Goal: Navigation & Orientation: Find specific page/section

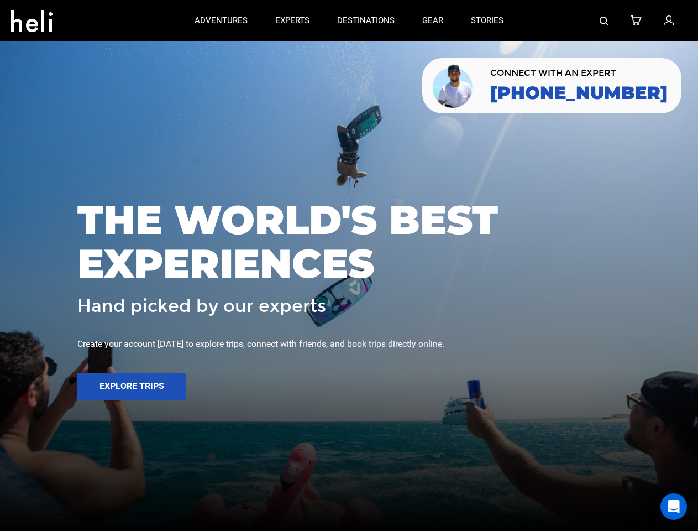
click at [349, 265] on span "THE WORLD'S BEST EXPERIENCES" at bounding box center [349, 241] width 544 height 87
click at [32, 18] on icon at bounding box center [31, 18] width 41 height 18
click at [605, 20] on img at bounding box center [604, 21] width 9 height 9
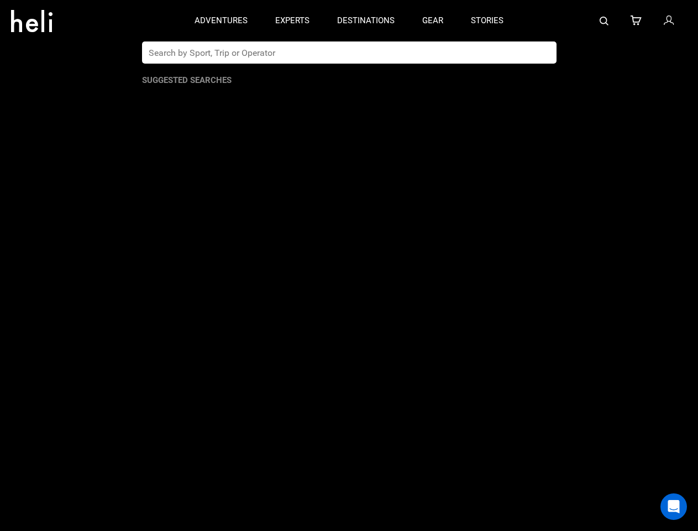
click at [349, 265] on span "THE WORLD'S BEST EXPERIENCES" at bounding box center [349, 241] width 544 height 87
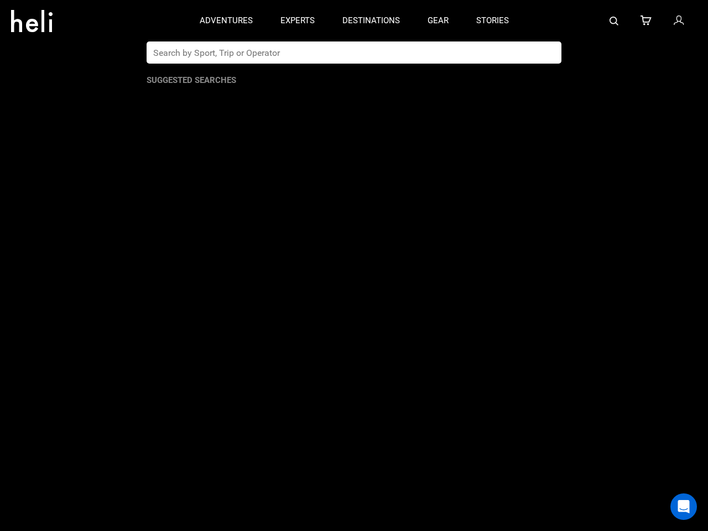
click at [132, 387] on button "Explore Trips" at bounding box center [131, 387] width 109 height 28
click at [674, 507] on div "Open Intercom Messenger" at bounding box center [683, 506] width 27 height 27
